Goal: Task Accomplishment & Management: Complete application form

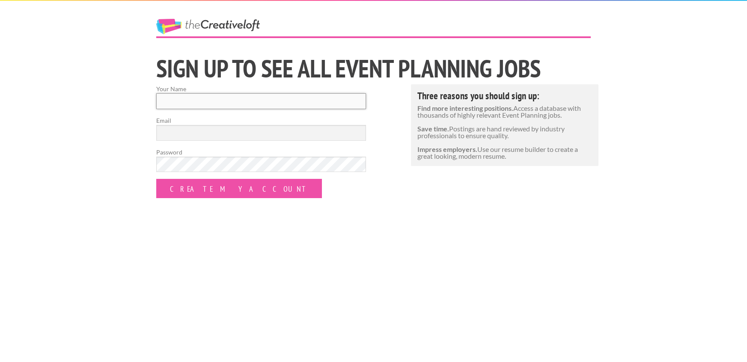
click at [199, 95] on input "Your Name" at bounding box center [261, 101] width 210 height 16
type input "[PERSON_NAME]"
type input "[EMAIL_ADDRESS][DOMAIN_NAME]"
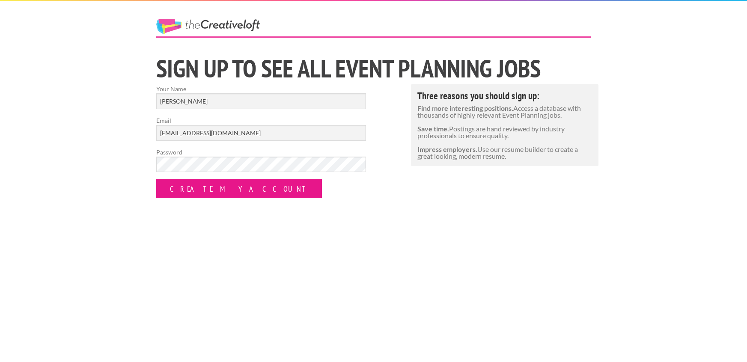
click at [188, 191] on input "Create my Account" at bounding box center [239, 188] width 166 height 19
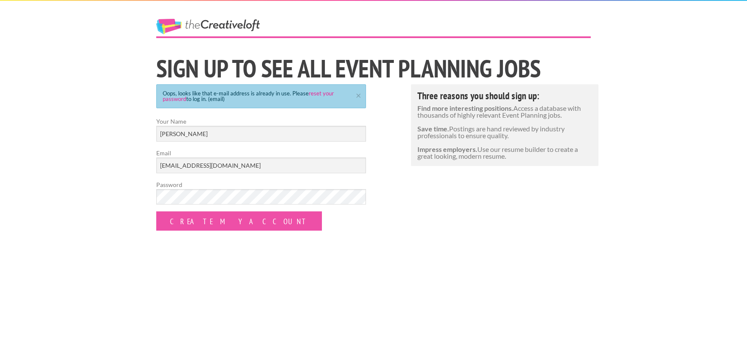
click at [320, 92] on link "reset your password" at bounding box center [248, 96] width 171 height 12
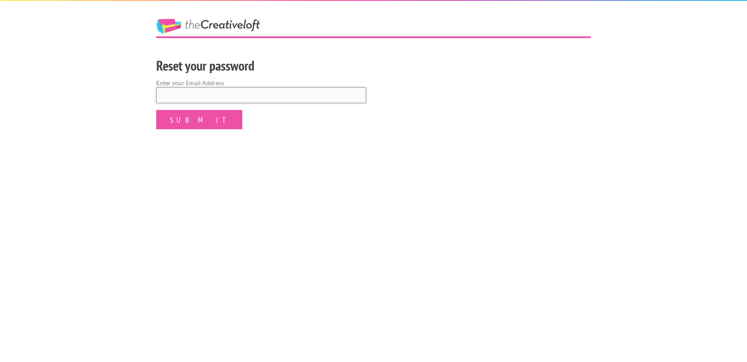
click at [320, 92] on input "email" at bounding box center [261, 95] width 210 height 16
type input "[EMAIL_ADDRESS][DOMAIN_NAME]"
click at [213, 120] on form "Enter your Email Address atermuh@gmail.com Submit" at bounding box center [261, 103] width 210 height 51
click at [201, 120] on input "Submit" at bounding box center [199, 119] width 86 height 19
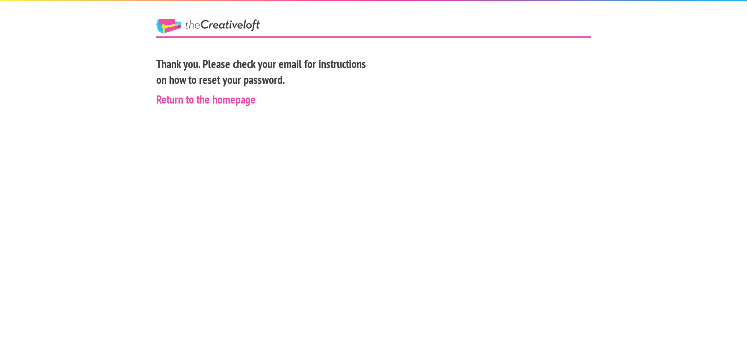
click at [213, 89] on div "Thank you. Please check your email for instructions on how to reset your passwo…" at bounding box center [261, 82] width 225 height 57
click at [208, 104] on link "Return to the homepage" at bounding box center [205, 99] width 99 height 15
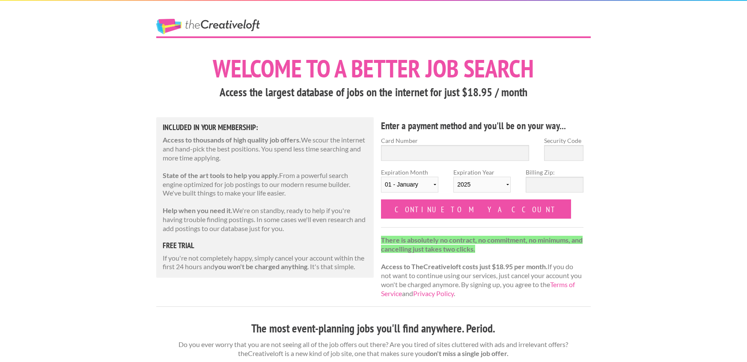
click at [201, 23] on link "The Creative Loft" at bounding box center [208, 26] width 104 height 15
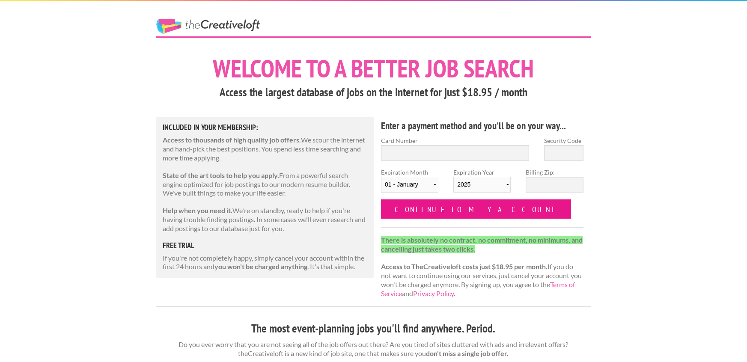
click at [451, 217] on input "Continue to my account" at bounding box center [476, 208] width 190 height 19
